Goal: Task Accomplishment & Management: Manage account settings

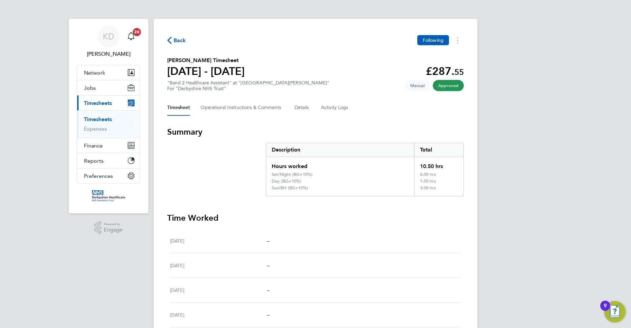
click at [105, 105] on span "Timesheets" at bounding box center [98, 103] width 28 height 6
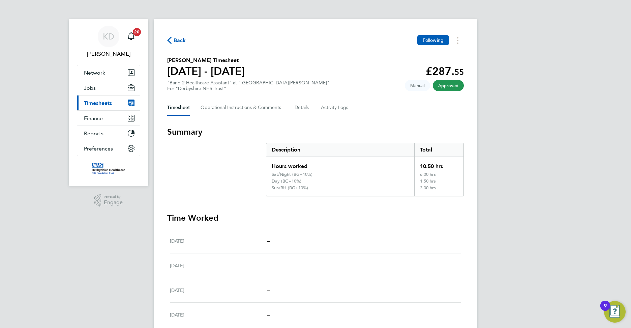
click at [107, 104] on span "Timesheets" at bounding box center [98, 103] width 28 height 6
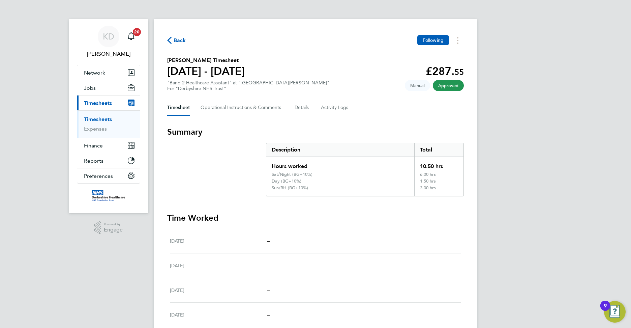
click at [102, 118] on link "Timesheets" at bounding box center [98, 119] width 28 height 6
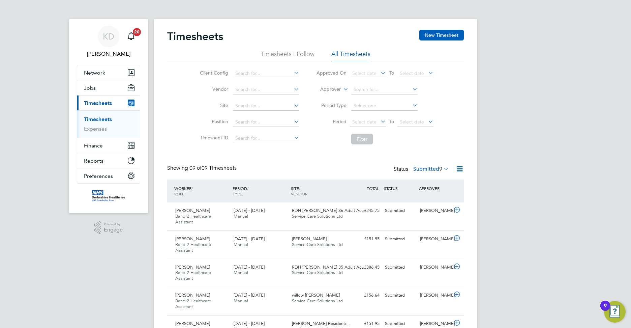
click at [293, 54] on li "Timesheets I Follow" at bounding box center [288, 56] width 54 height 12
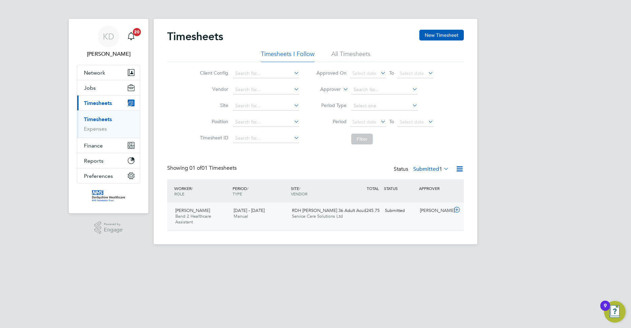
click at [312, 213] on span "Service Care Solutions Ltd" at bounding box center [317, 216] width 51 height 6
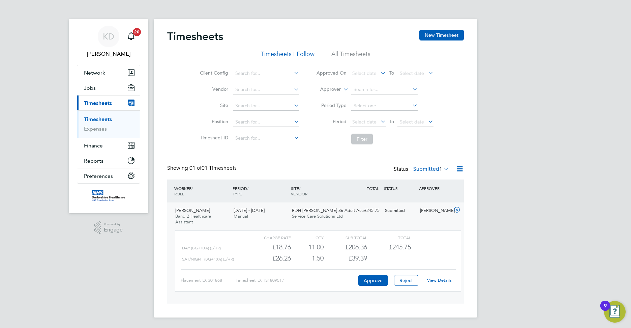
click at [438, 281] on link "View Details" at bounding box center [439, 280] width 25 height 6
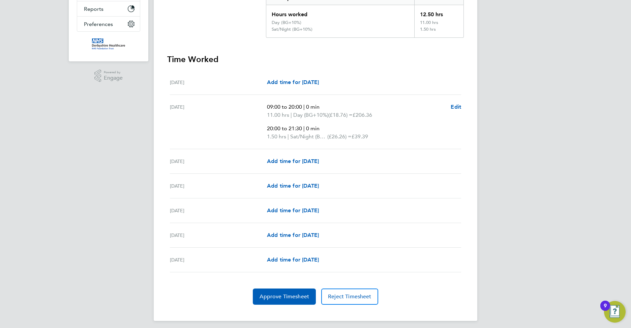
scroll to position [155, 0]
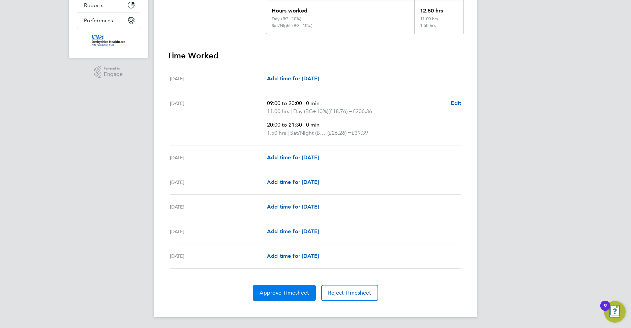
click at [293, 295] on span "Approve Timesheet" at bounding box center [285, 292] width 50 height 7
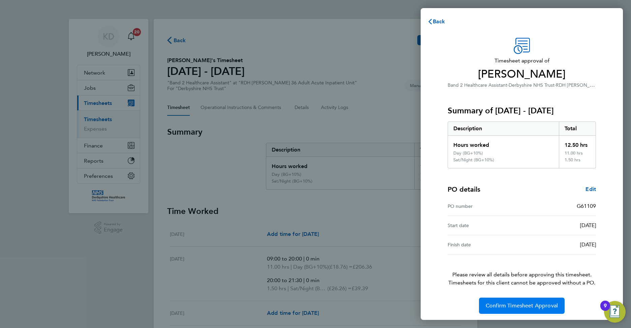
click at [538, 309] on button "Confirm Timesheet Approval" at bounding box center [522, 305] width 86 height 16
